Goal: Task Accomplishment & Management: Use online tool/utility

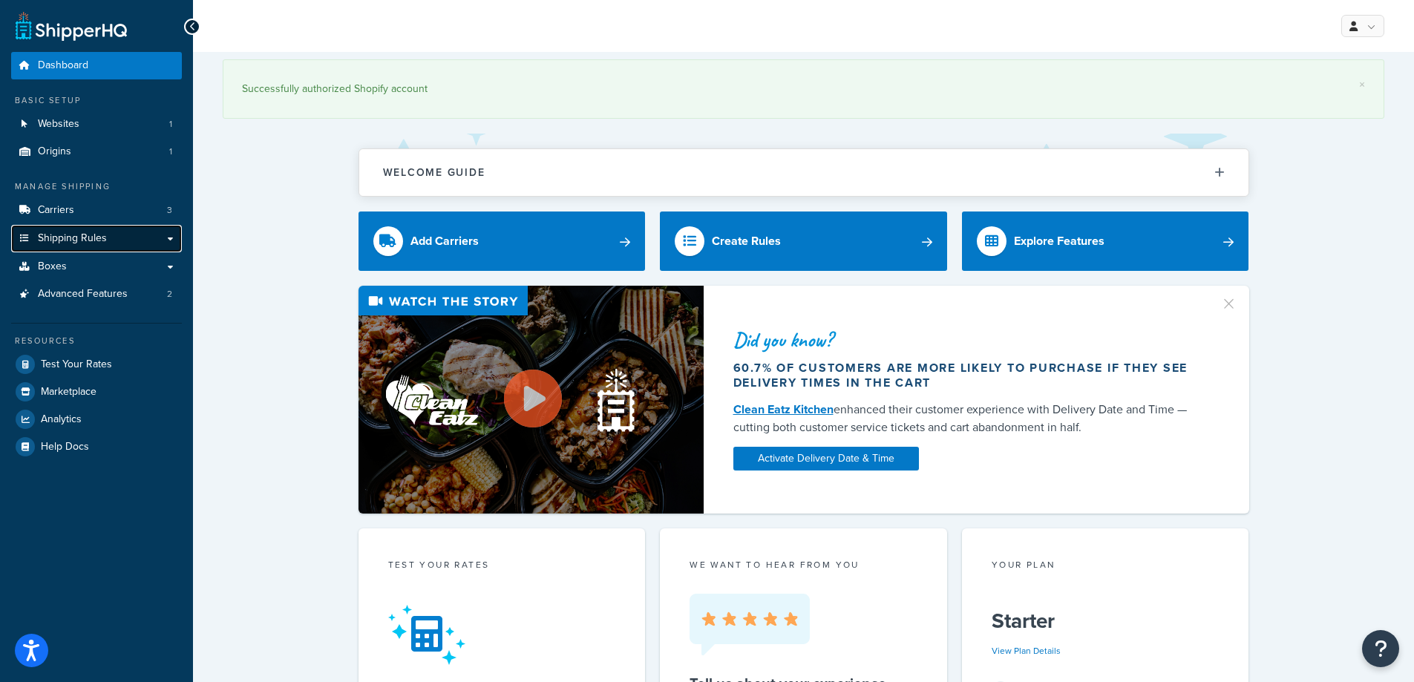
click at [114, 238] on link "Shipping Rules" at bounding box center [96, 238] width 171 height 27
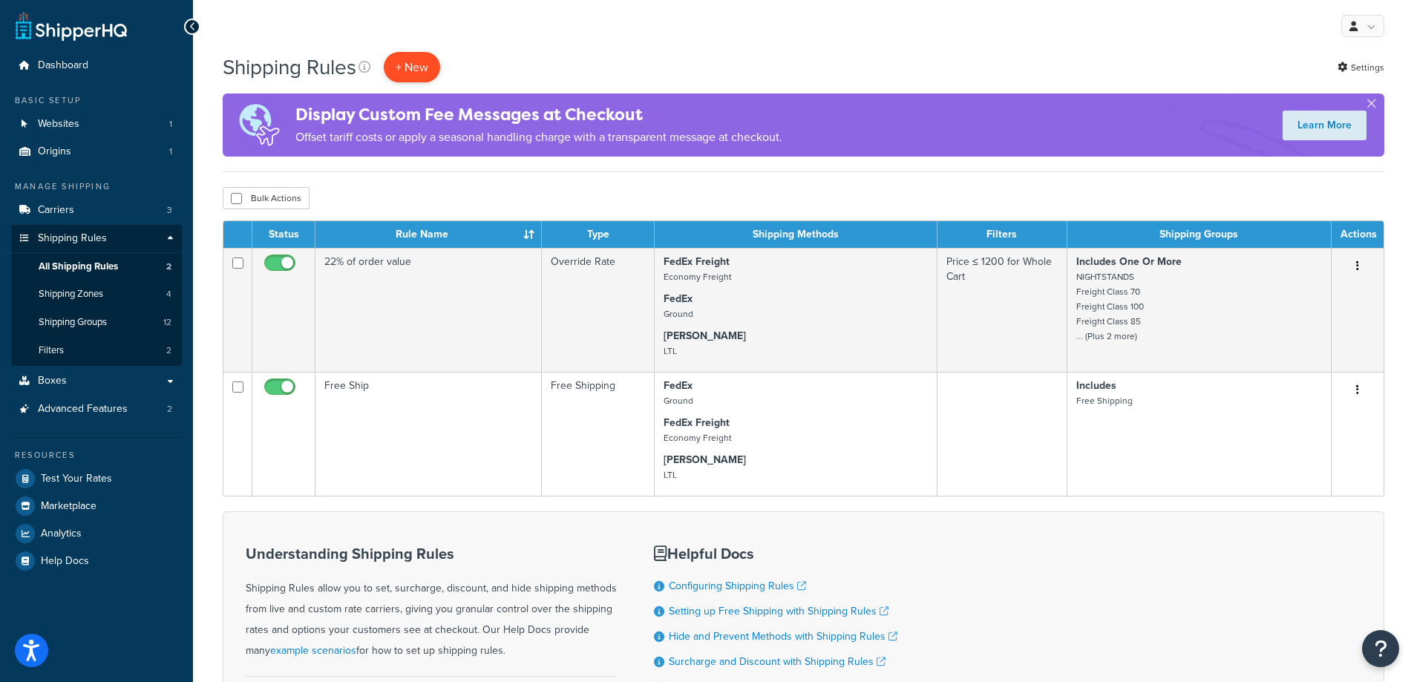
click at [409, 67] on p "+ New" at bounding box center [412, 67] width 56 height 30
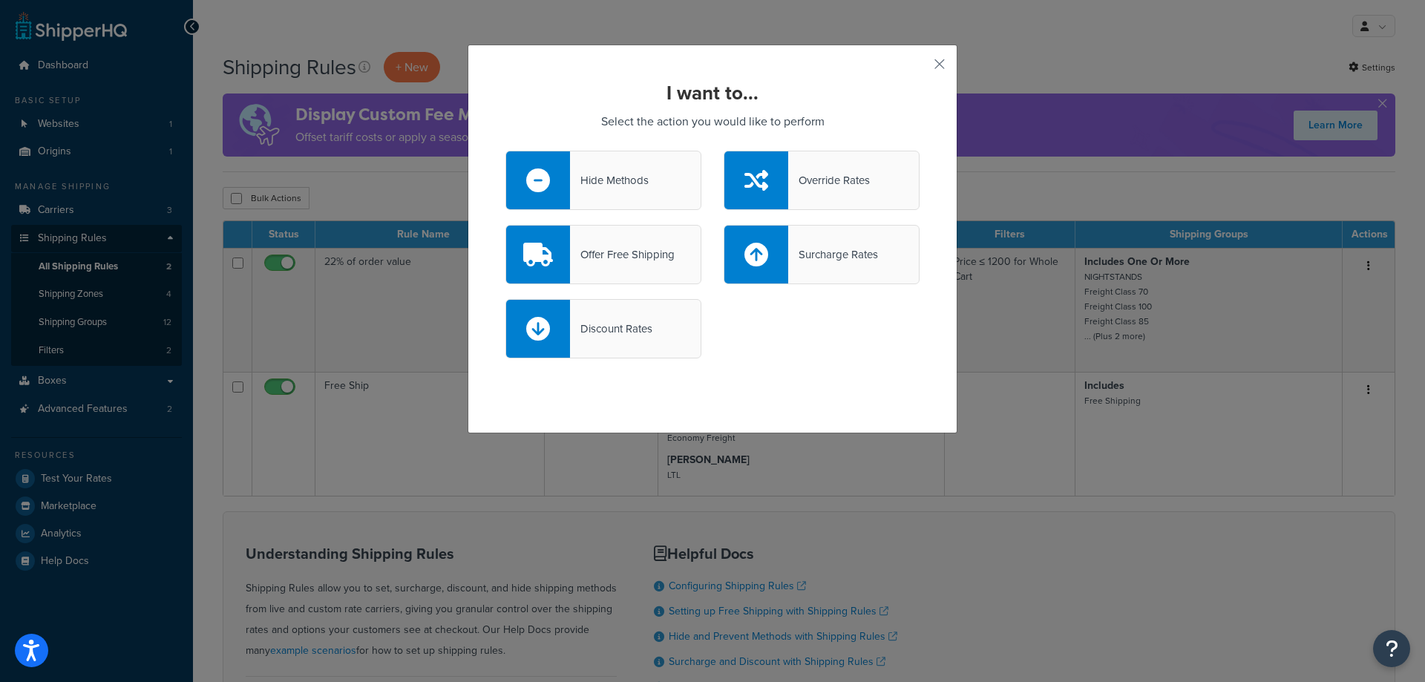
click at [617, 261] on div "Offer Free Shipping" at bounding box center [622, 254] width 105 height 21
click at [0, 0] on input "Offer Free Shipping" at bounding box center [0, 0] width 0 height 0
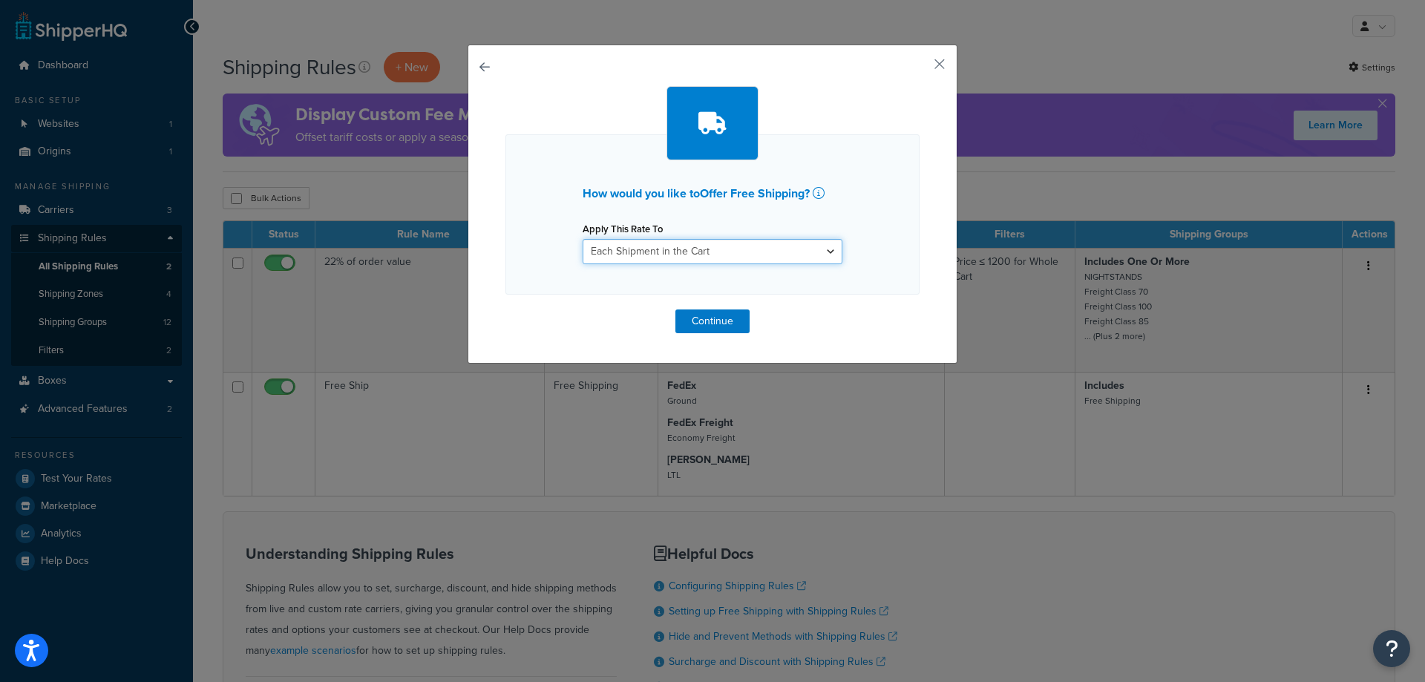
click at [825, 254] on select "Each Shipment in the Cart Each Shipping Group in the Cart Each Item within a Sh…" at bounding box center [713, 251] width 260 height 25
select select "SHIPPING_GROUP"
click at [583, 239] on select "Each Shipment in the Cart Each Shipping Group in the Cart Each Item within a Sh…" at bounding box center [713, 251] width 260 height 25
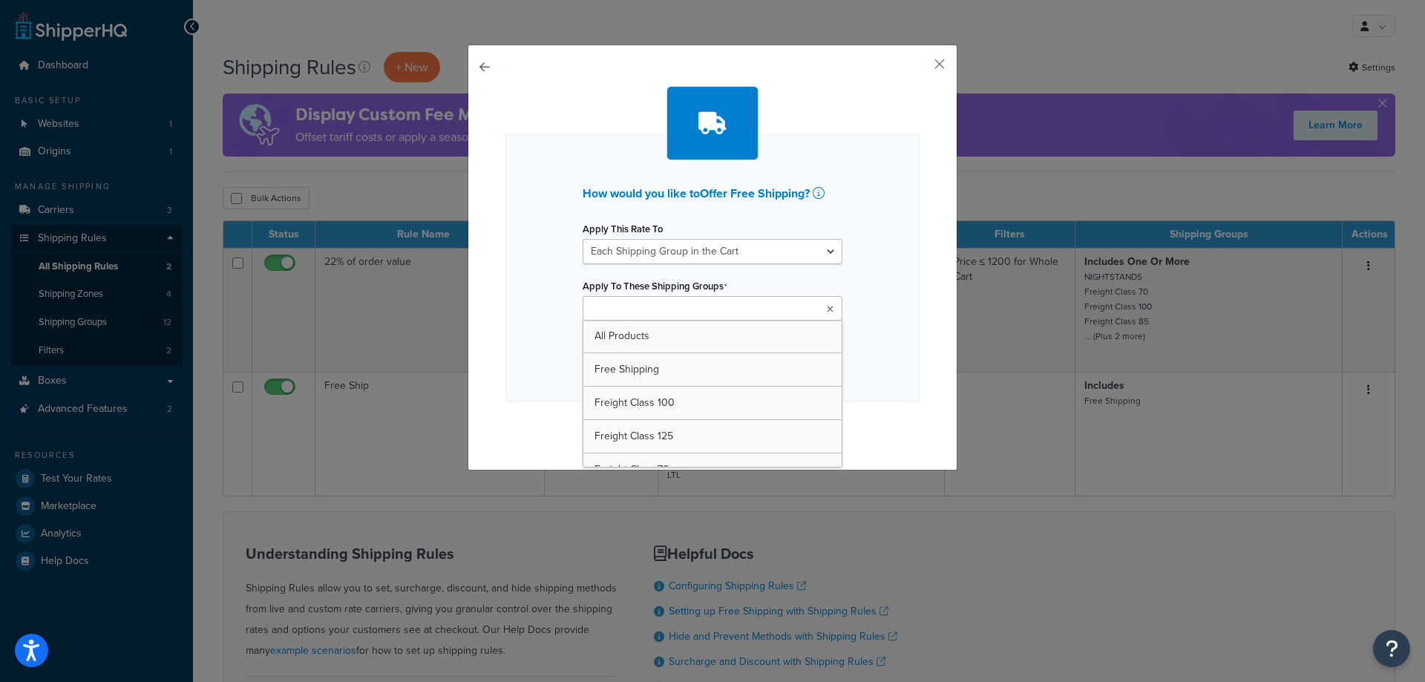
click at [827, 310] on icon at bounding box center [830, 309] width 7 height 9
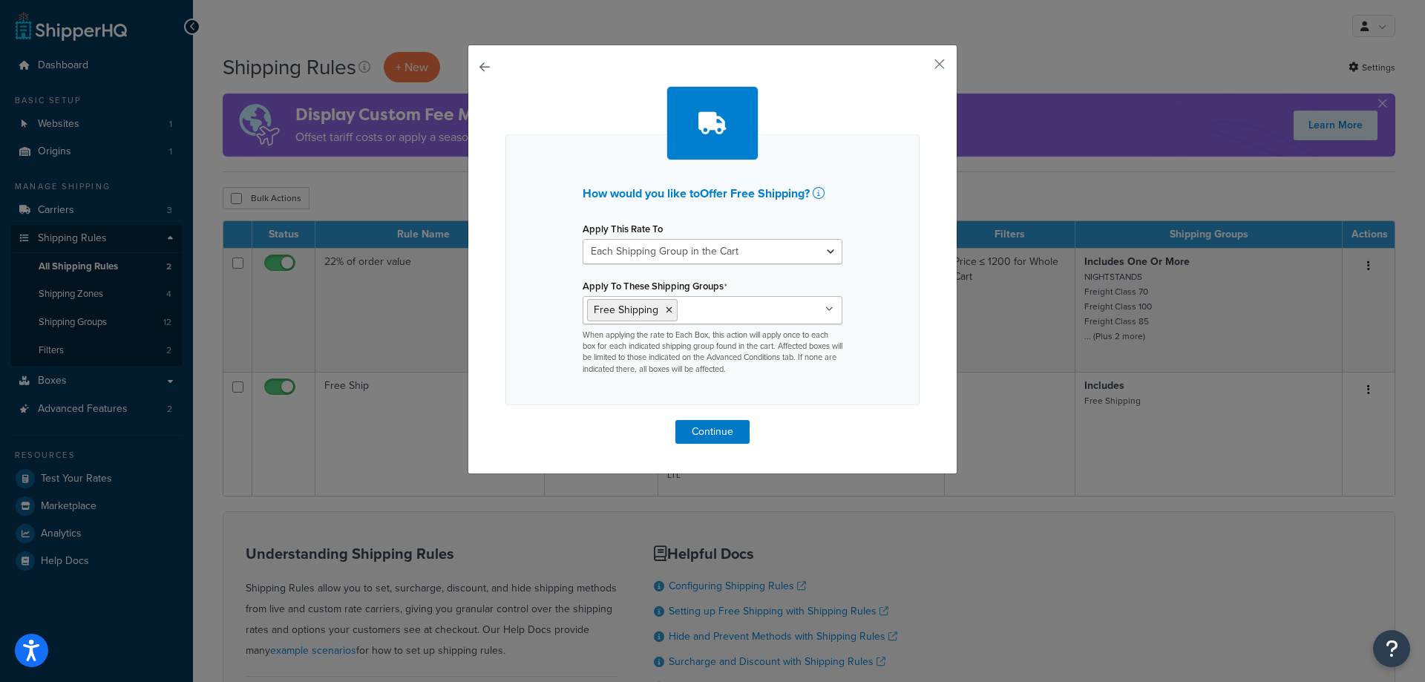
click at [911, 381] on div "How would you like to Offer Free Shipping ? Apply This Rate To Each Shipment in…" at bounding box center [713, 269] width 414 height 271
click at [728, 422] on button "Continue" at bounding box center [713, 432] width 74 height 24
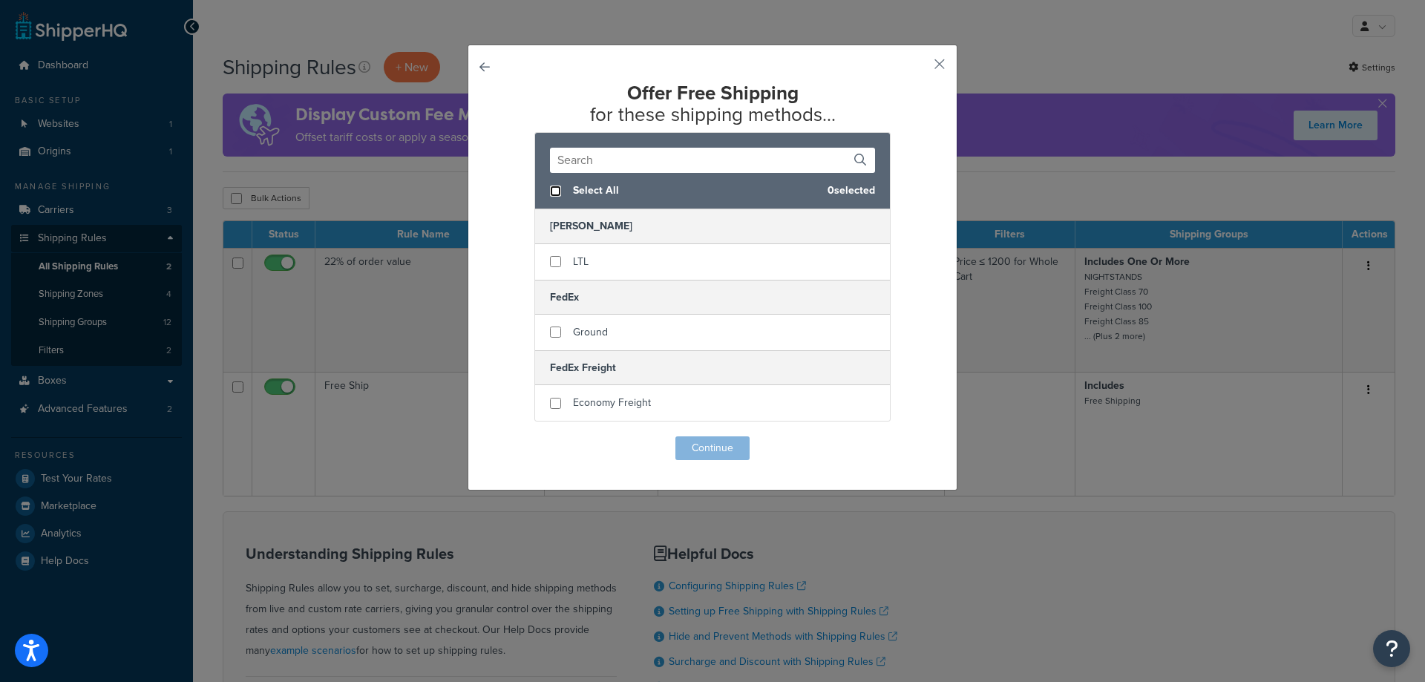
click at [550, 189] on input "checkbox" at bounding box center [555, 191] width 11 height 11
checkbox input "true"
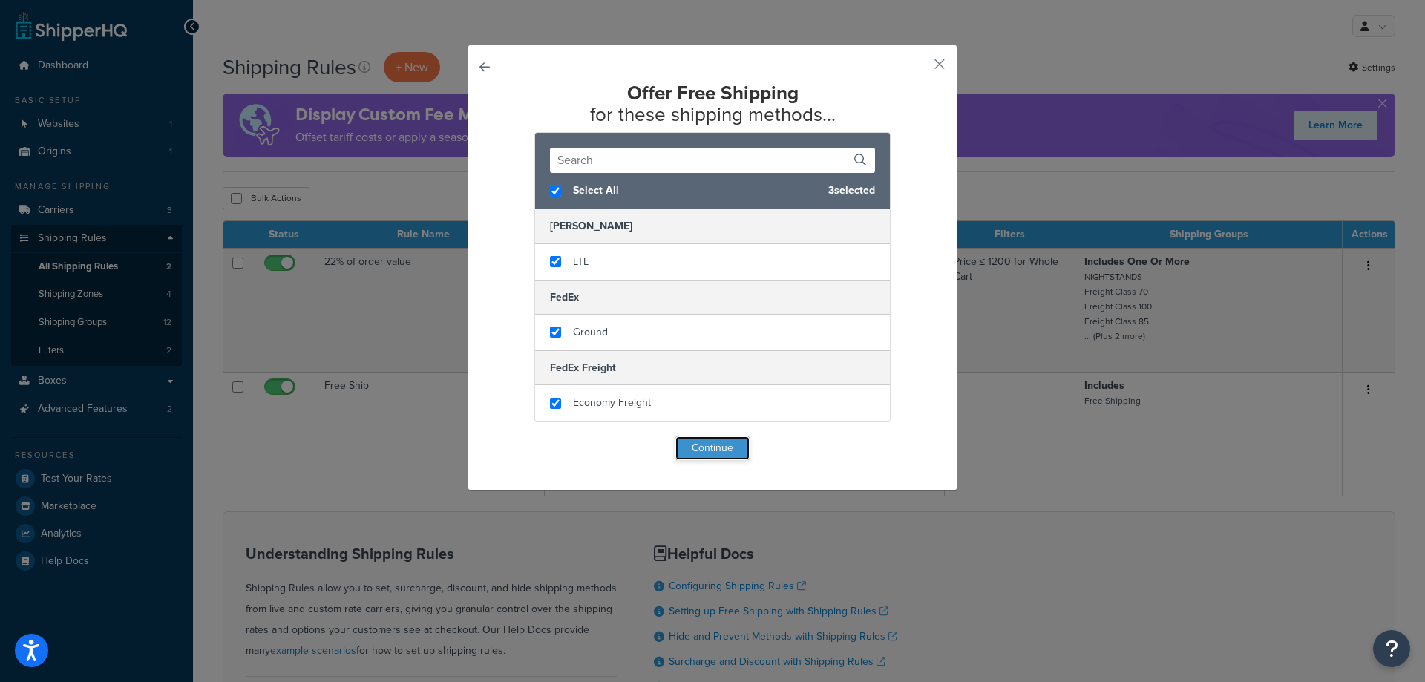
click at [719, 446] on button "Continue" at bounding box center [713, 448] width 74 height 24
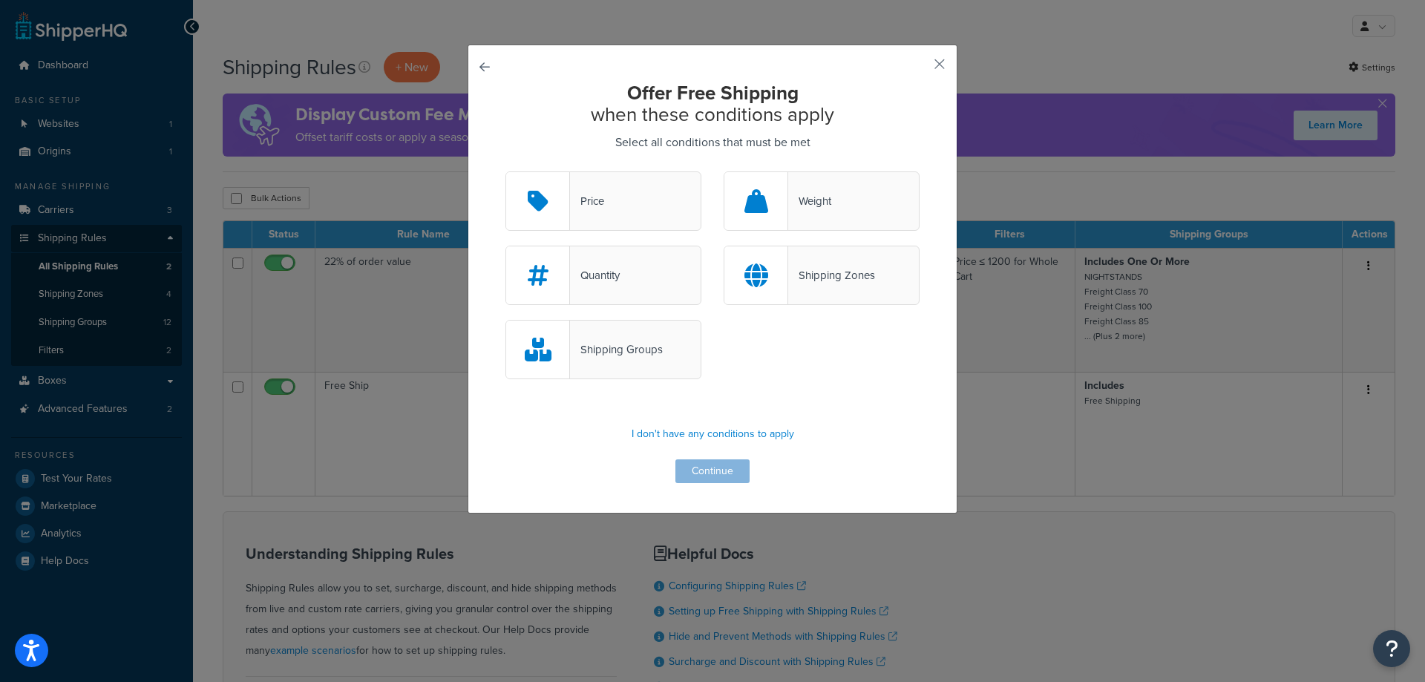
click at [629, 363] on div "Shipping Groups" at bounding box center [604, 349] width 196 height 59
click at [0, 0] on input "Shipping Groups" at bounding box center [0, 0] width 0 height 0
click at [699, 477] on button "Continue" at bounding box center [713, 471] width 74 height 24
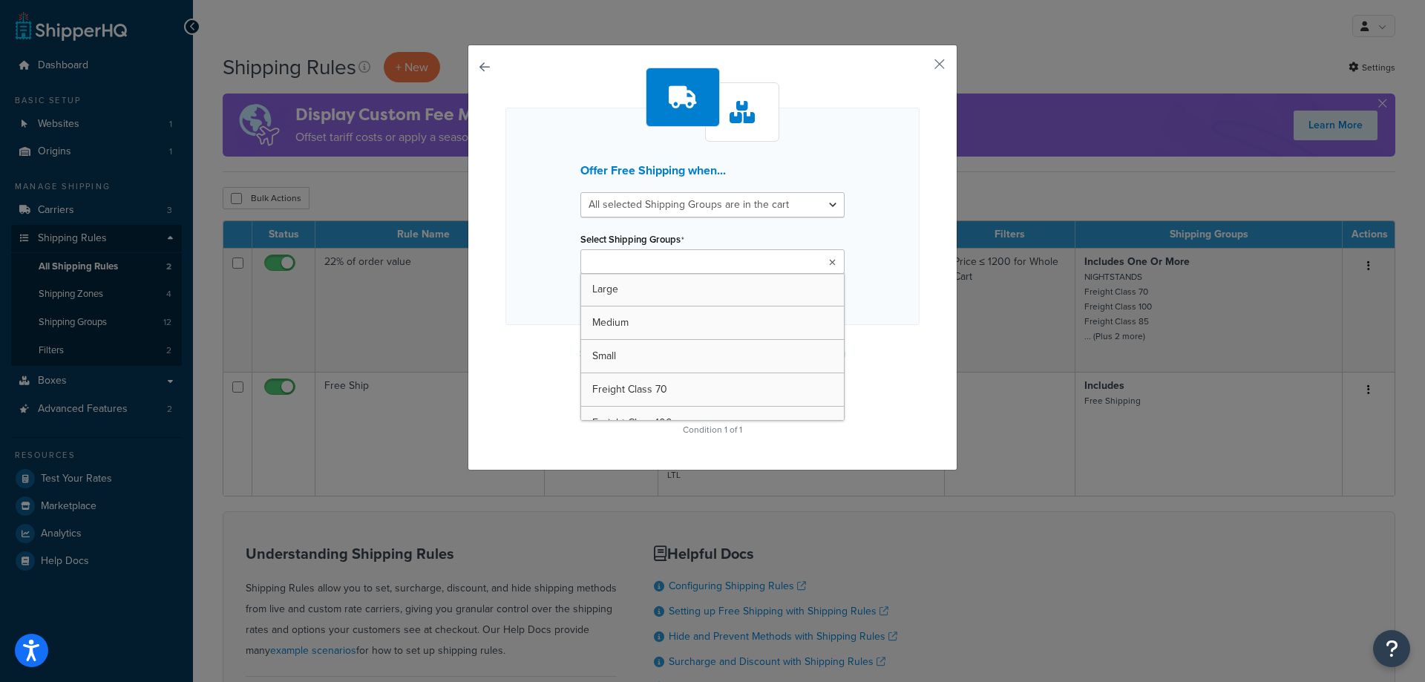
click at [829, 266] on icon at bounding box center [832, 262] width 7 height 9
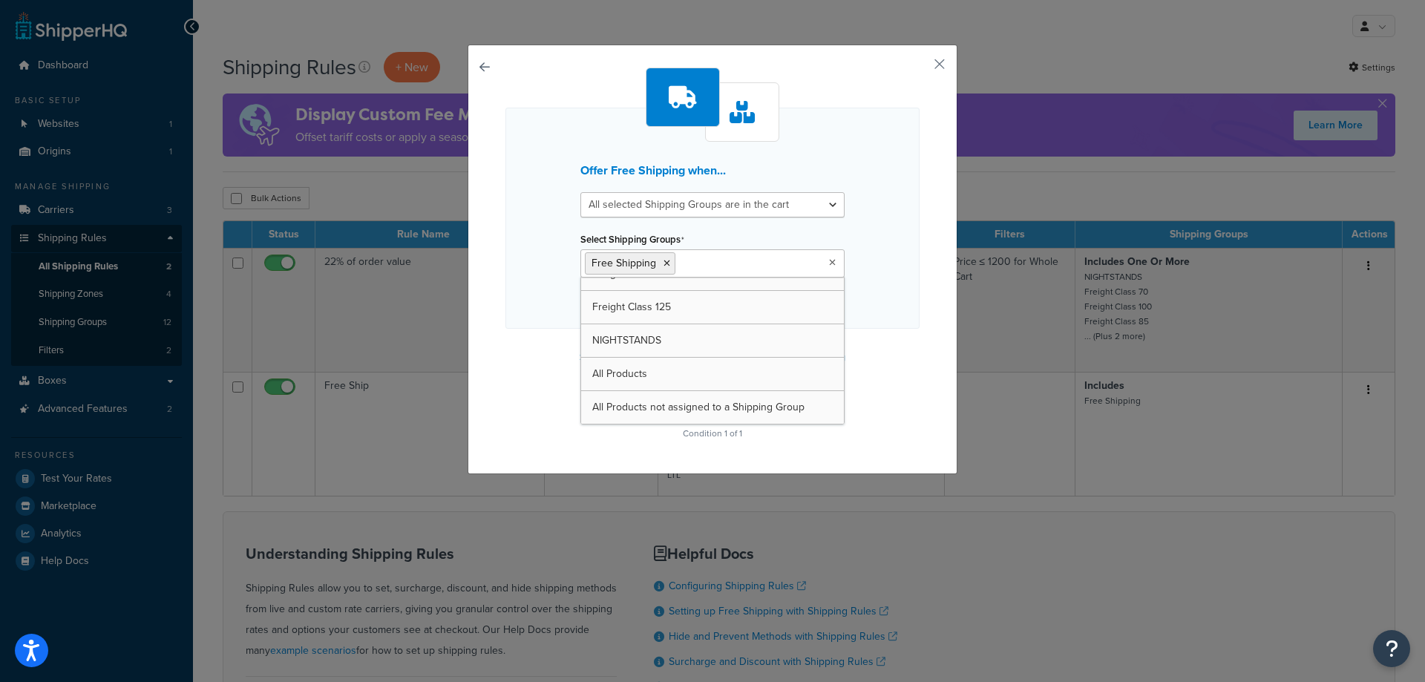
scroll to position [220, 0]
click at [884, 390] on div "Offer Free Shipping when... All selected Shipping Groups are in the cart Any se…" at bounding box center [713, 256] width 414 height 376
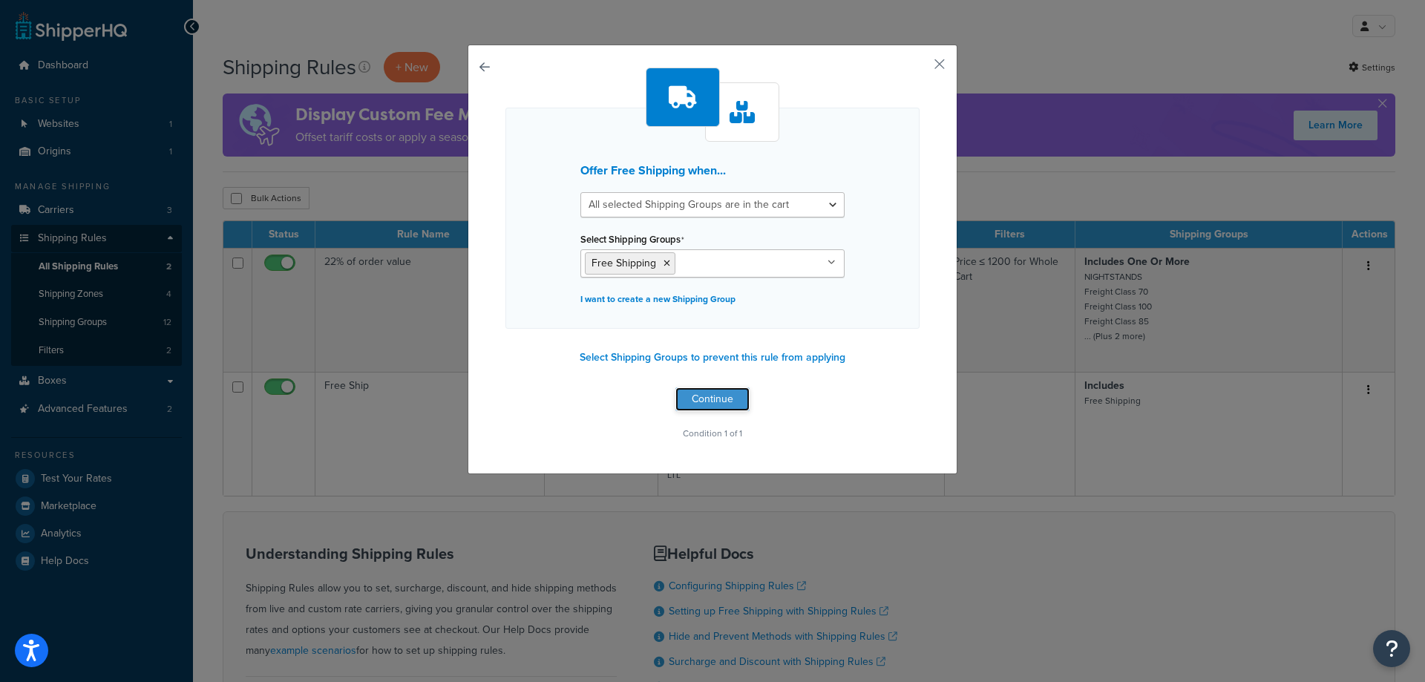
click at [723, 401] on button "Continue" at bounding box center [713, 399] width 74 height 24
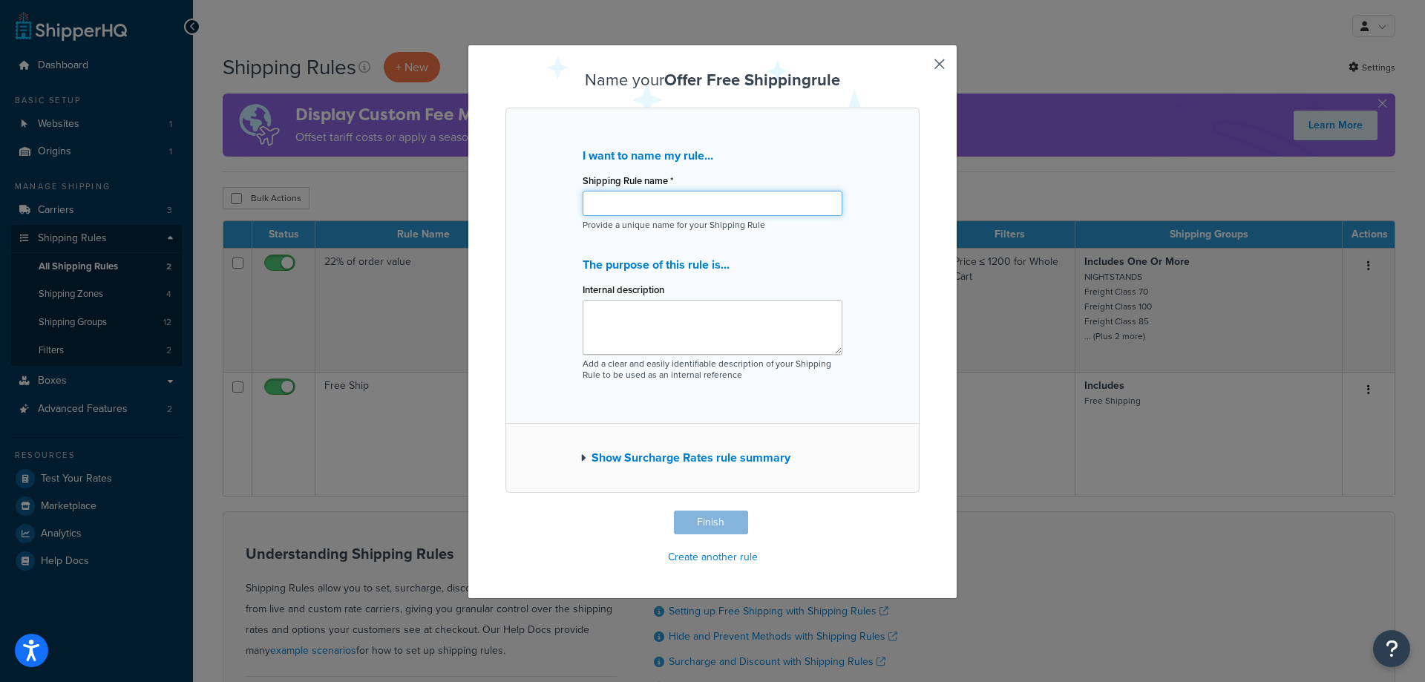
click at [673, 208] on input "Shipping Rule name *" at bounding box center [713, 203] width 260 height 25
type input "Free shipping try #2"
click at [580, 457] on icon "button" at bounding box center [582, 458] width 5 height 10
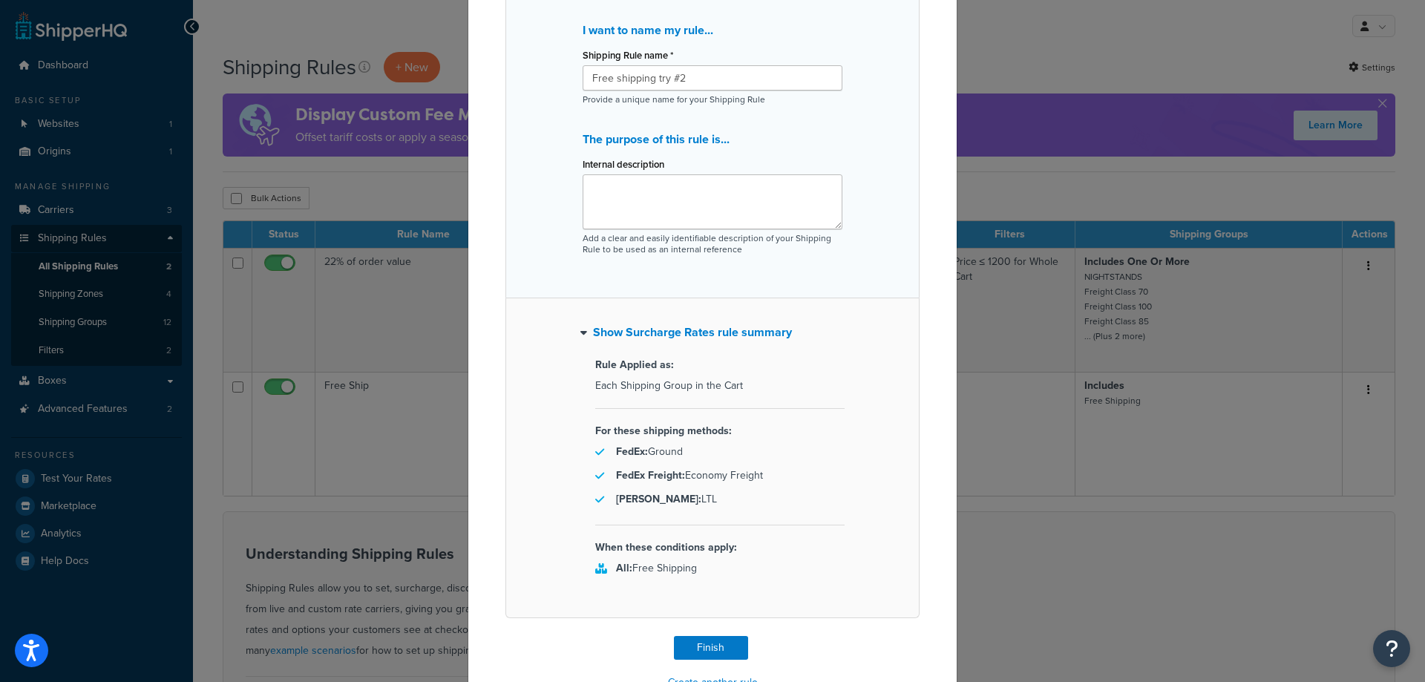
scroll to position [148, 0]
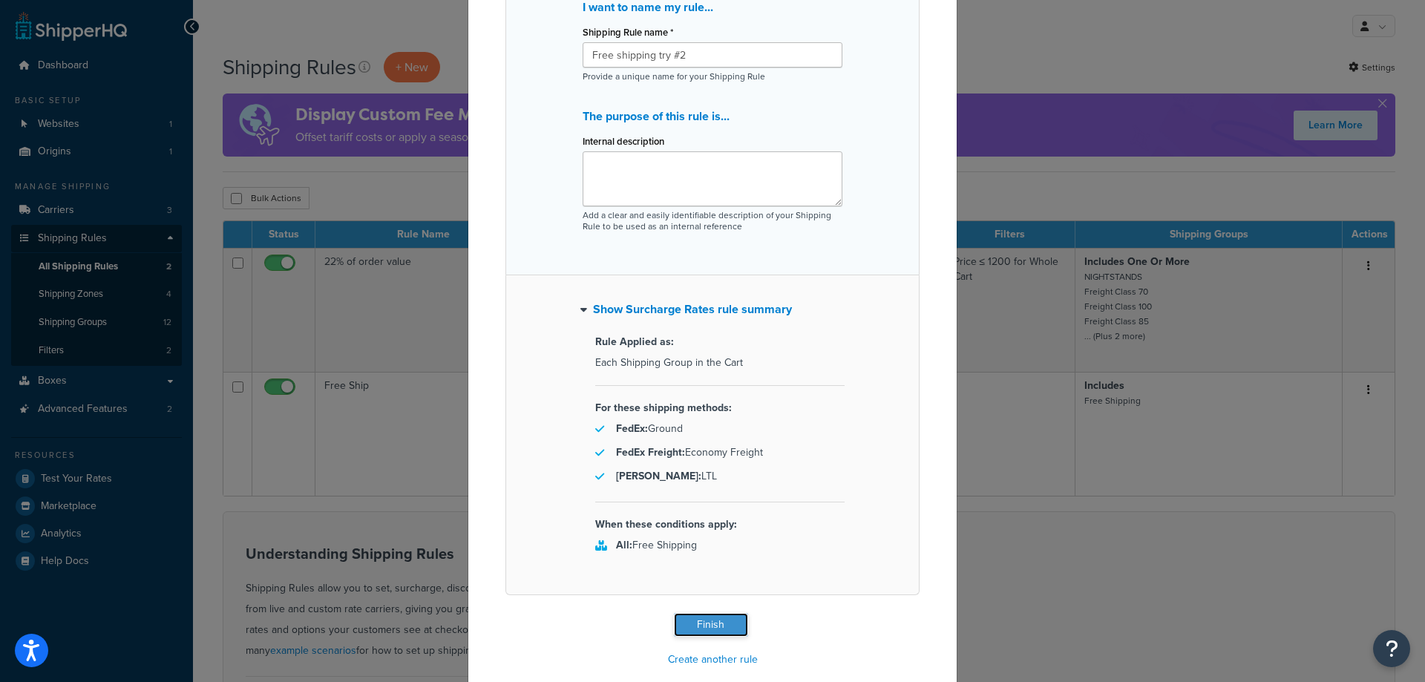
click at [702, 627] on button "Finish" at bounding box center [711, 625] width 74 height 24
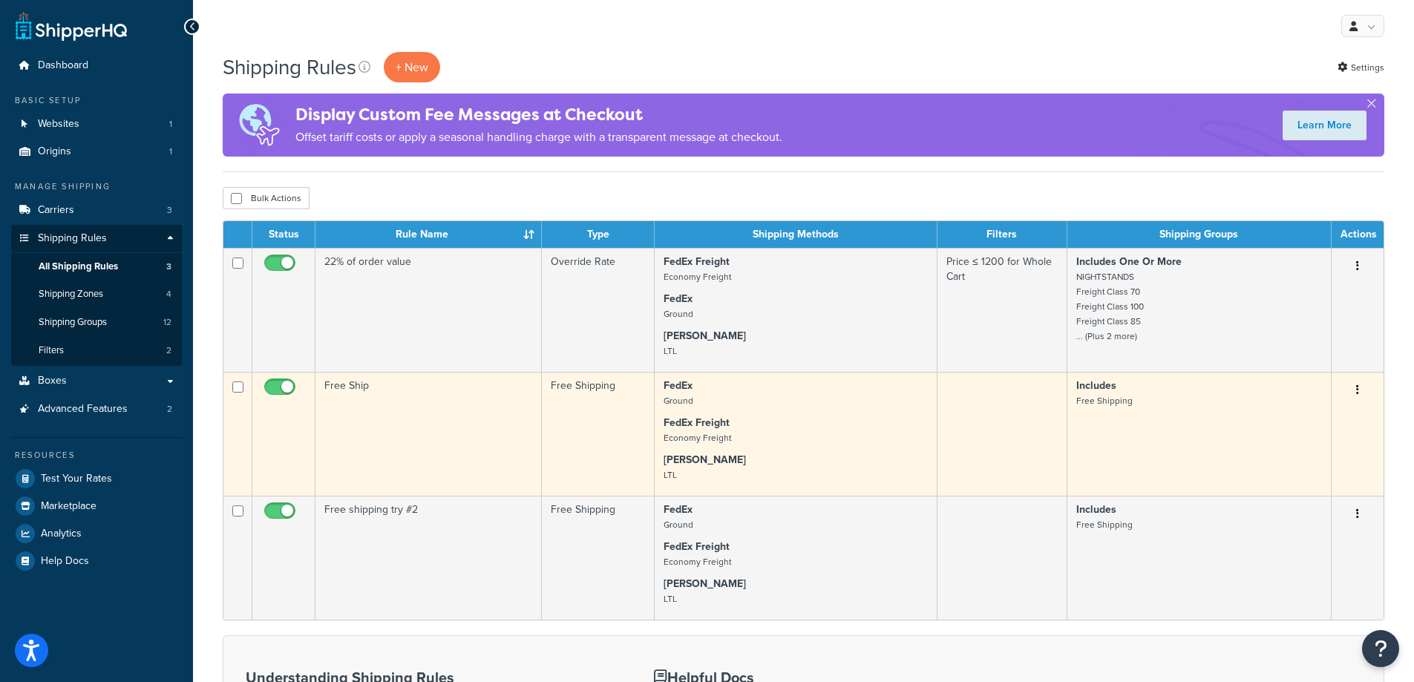
click at [277, 393] on input "checkbox" at bounding box center [281, 391] width 41 height 19
checkbox input "false"
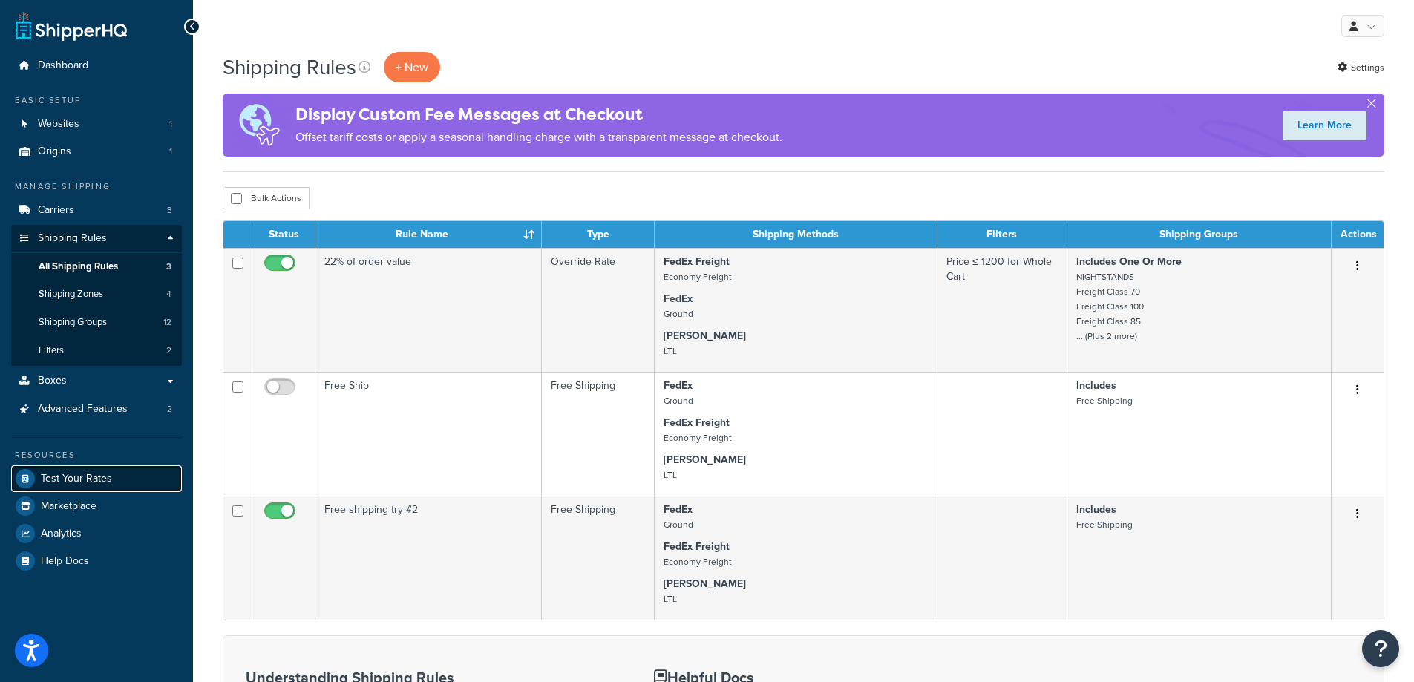
click at [64, 479] on span "Test Your Rates" at bounding box center [76, 479] width 71 height 13
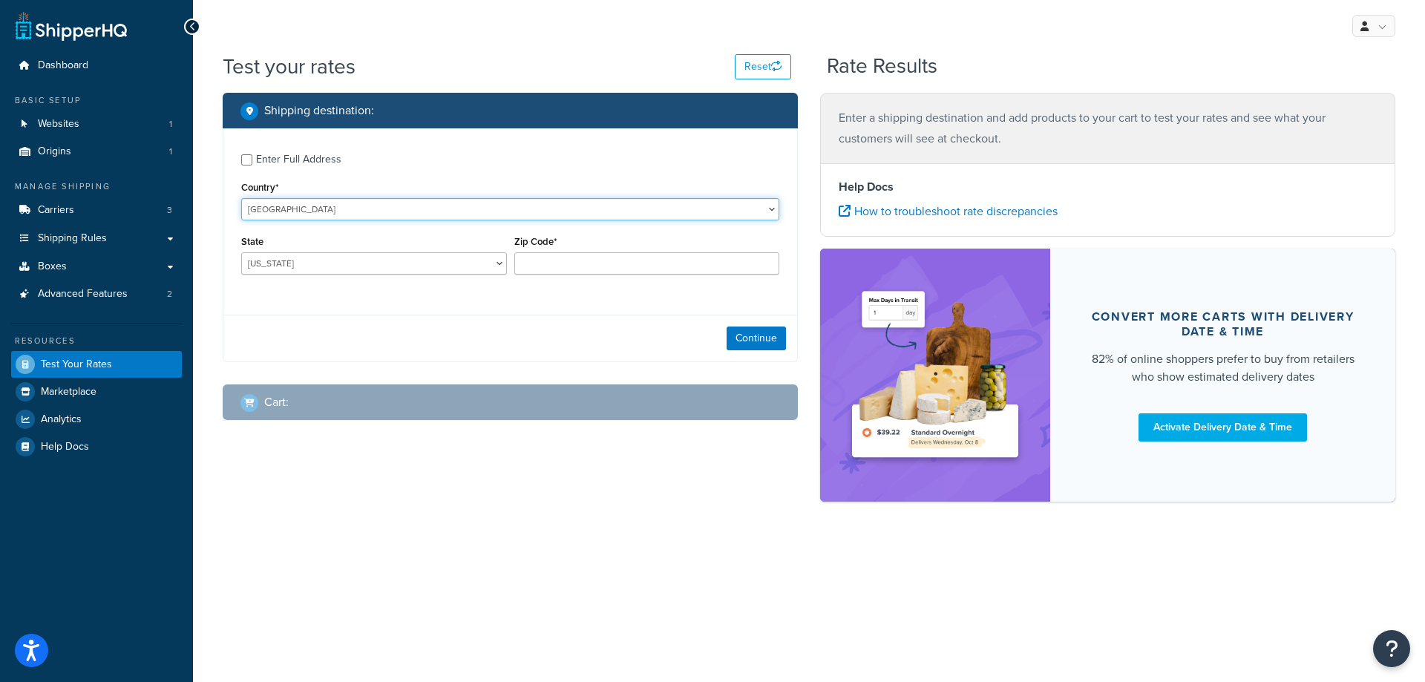
click at [278, 210] on select "United States United Kingdom Afghanistan Åland Islands Albania Algeria American…" at bounding box center [510, 209] width 538 height 22
click at [287, 210] on select "United States United Kingdom Afghanistan Åland Islands Albania Algeria American…" at bounding box center [510, 209] width 538 height 22
click at [301, 265] on select "Alabama Alaska American Samoa Arizona Arkansas Armed Forces Americas Armed Forc…" at bounding box center [374, 263] width 266 height 22
select select "ID"
click at [241, 253] on select "Alabama Alaska American Samoa Arizona Arkansas Armed Forces Americas Armed Forc…" at bounding box center [374, 263] width 266 height 22
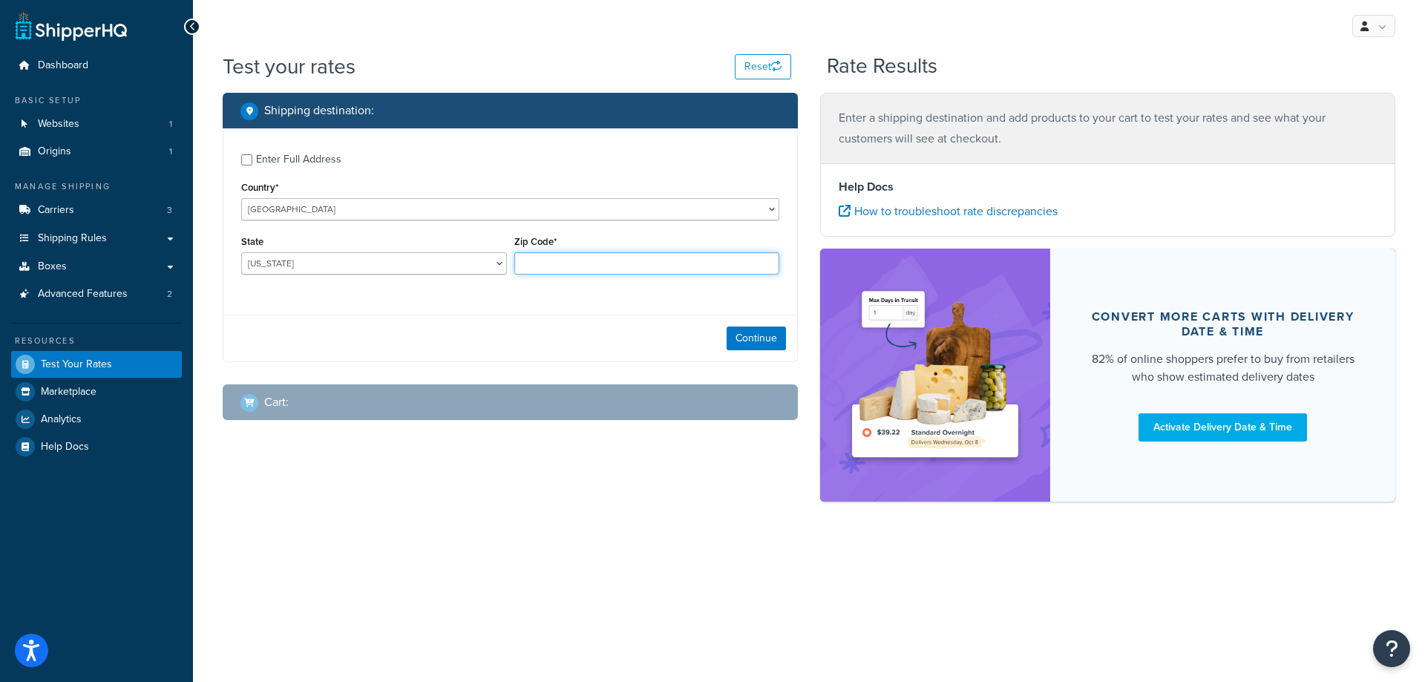
click at [534, 263] on input "Zip Code*" at bounding box center [647, 263] width 266 height 22
type input "83864"
click at [770, 347] on button "Continue" at bounding box center [756, 339] width 59 height 24
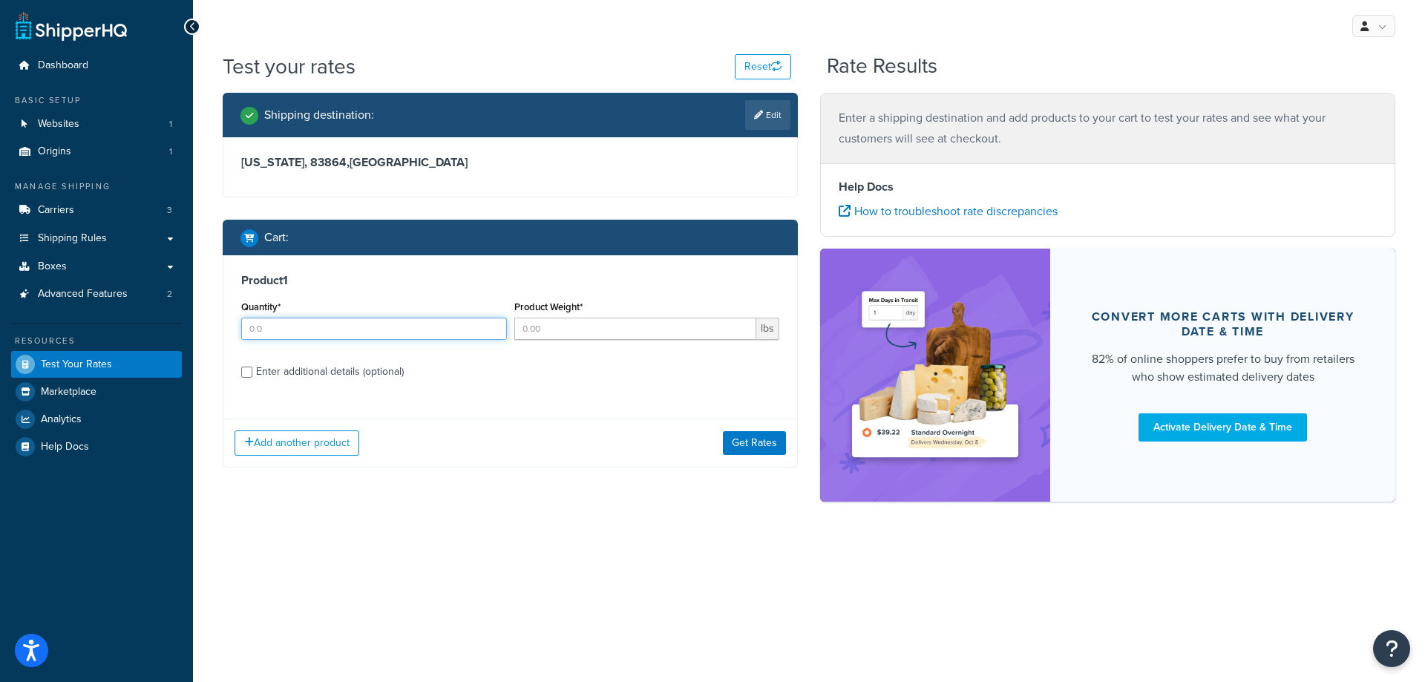
click at [350, 325] on input "Quantity*" at bounding box center [374, 329] width 266 height 22
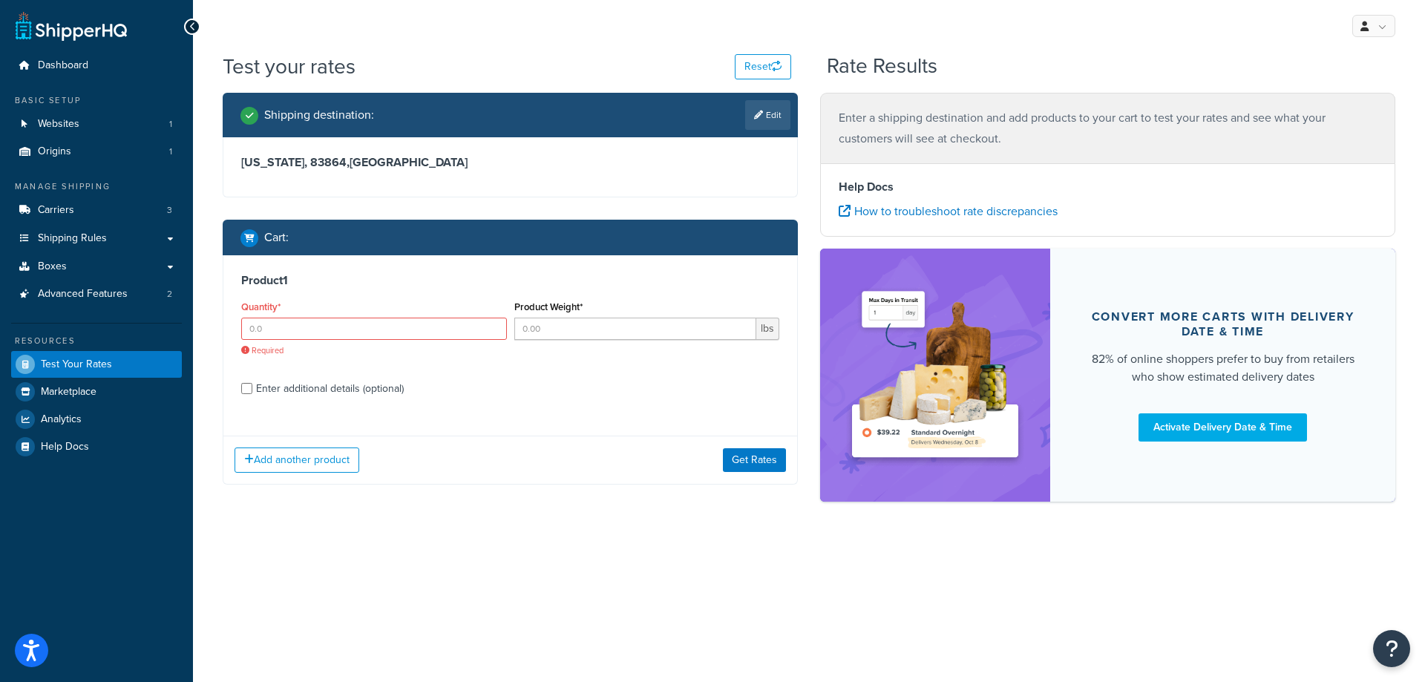
click at [293, 278] on h3 "Product 1" at bounding box center [510, 280] width 538 height 15
click at [246, 392] on input "Enter additional details (optional)" at bounding box center [246, 388] width 11 height 11
checkbox input "true"
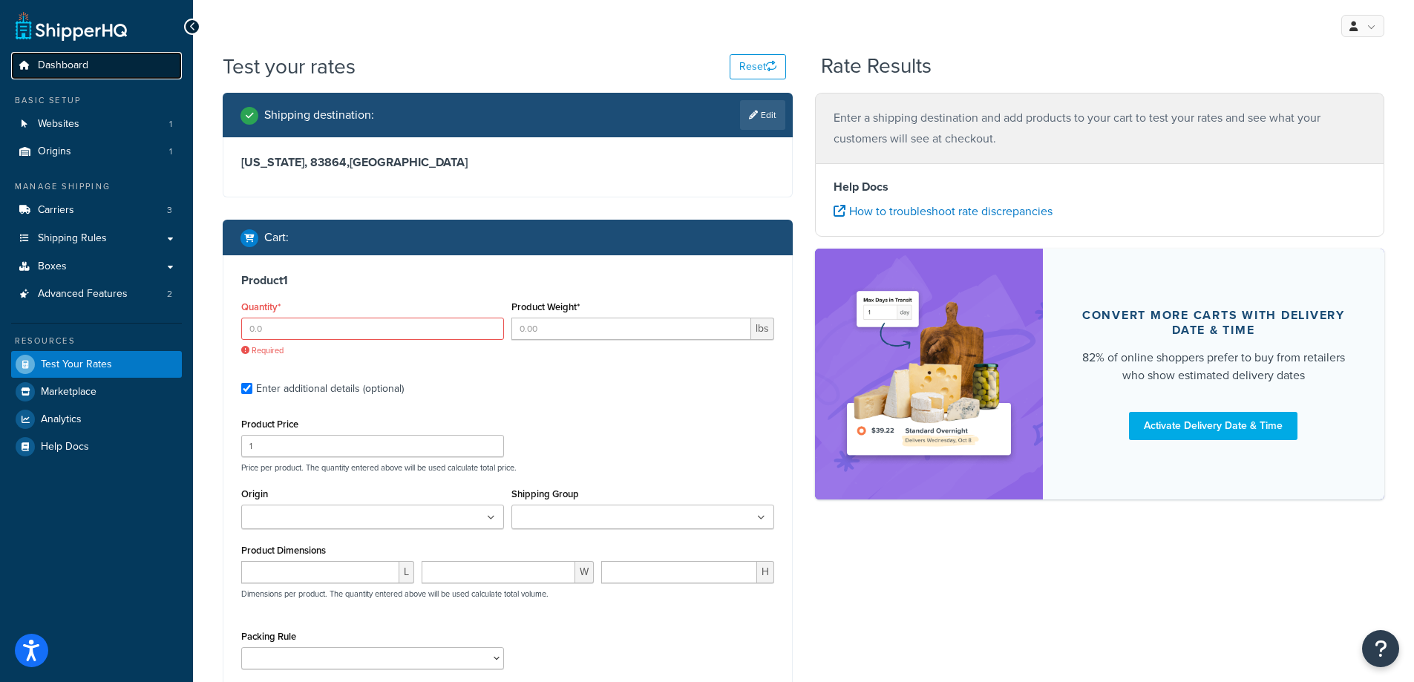
click at [51, 65] on span "Dashboard" at bounding box center [63, 65] width 50 height 13
